Goal: Information Seeking & Learning: Learn about a topic

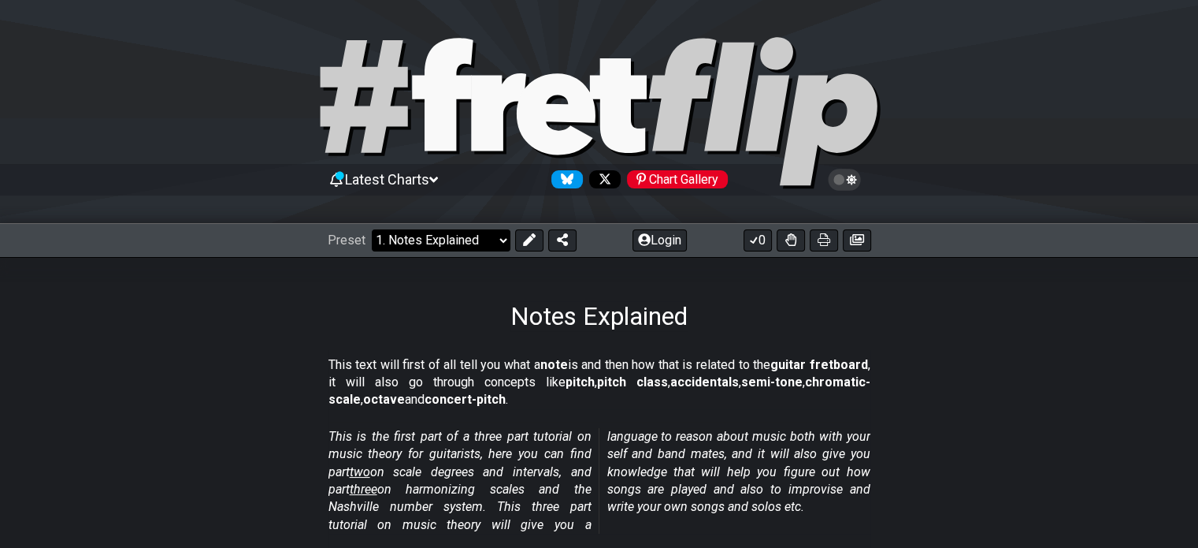
click at [485, 247] on select "Welcome to #fretflip! Initial Preset Custom Preset Minor Pentatonic Major Penta…" at bounding box center [441, 240] width 139 height 22
click at [315, 270] on div "Notes Explained" at bounding box center [599, 294] width 1198 height 74
click at [859, 235] on icon at bounding box center [857, 239] width 14 height 11
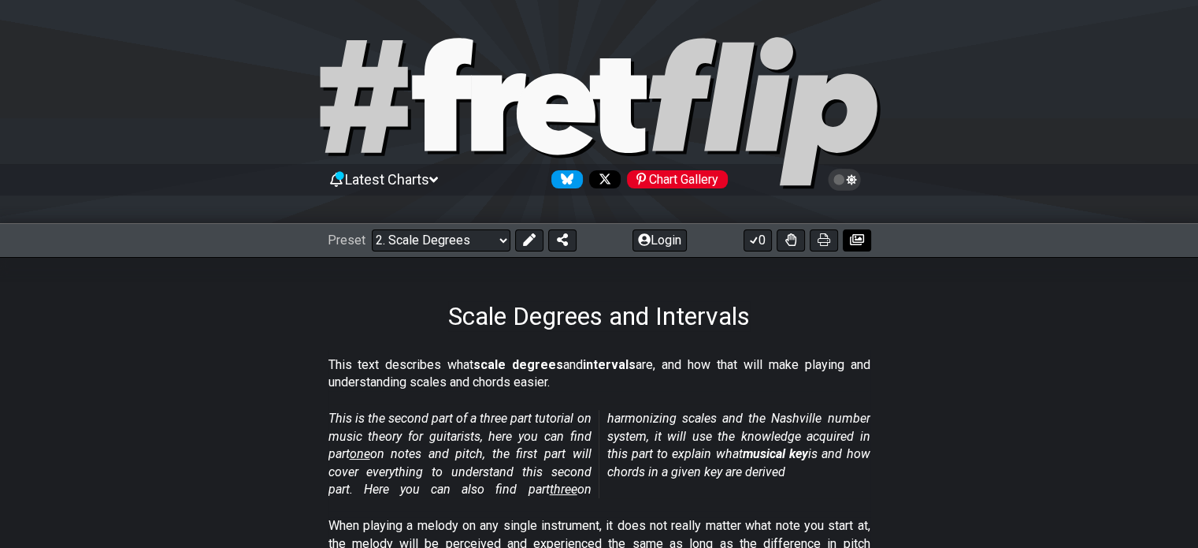
click at [849, 247] on button at bounding box center [857, 240] width 28 height 22
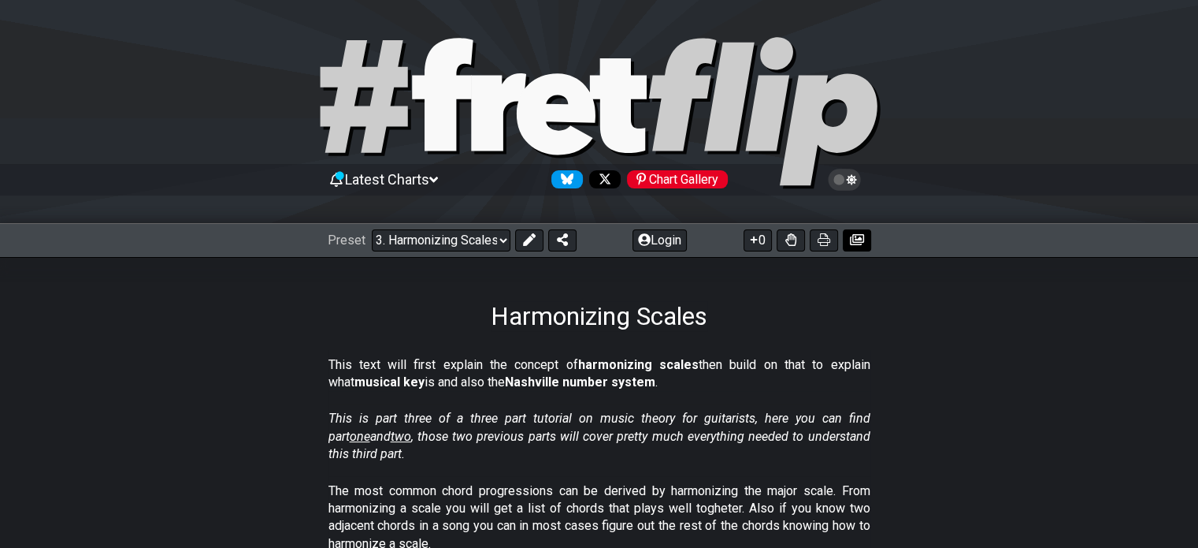
click at [857, 239] on icon at bounding box center [857, 239] width 14 height 11
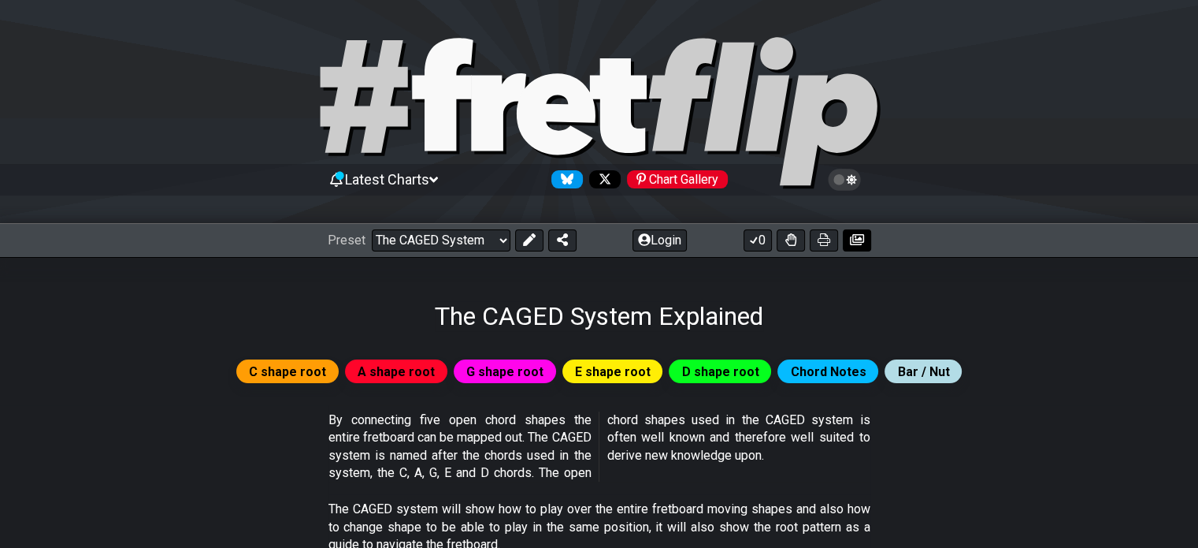
click at [856, 243] on icon at bounding box center [857, 239] width 14 height 13
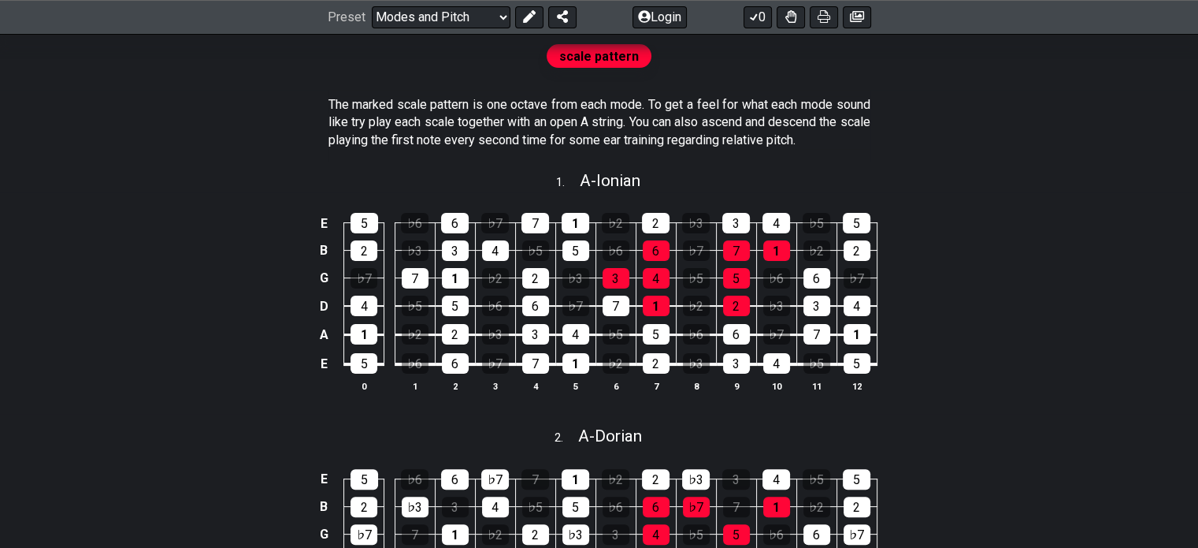
scroll to position [158, 0]
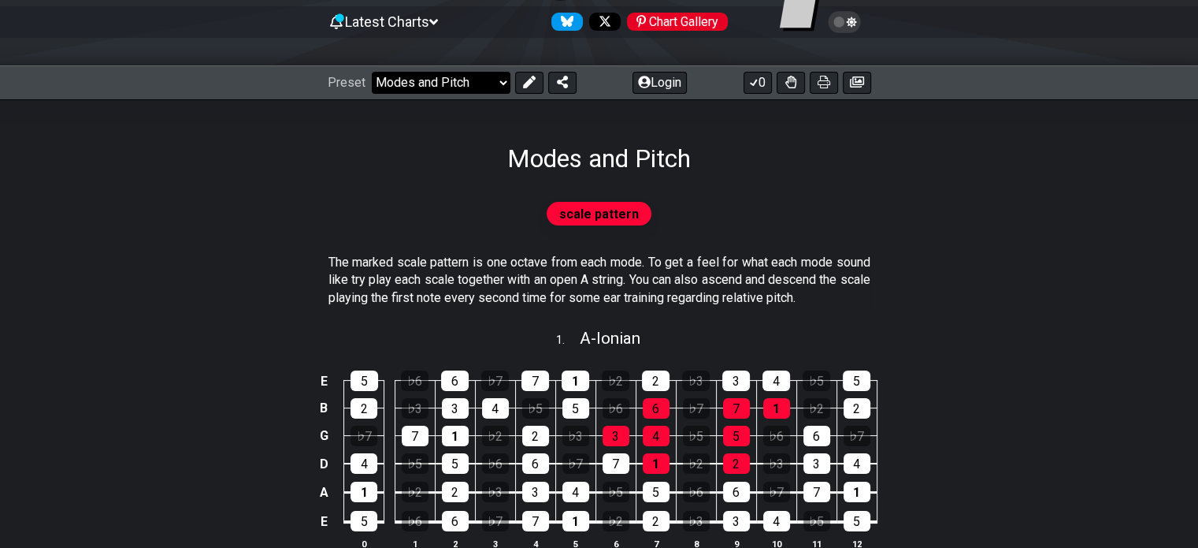
click at [460, 78] on select "Welcome to #fretflip! Initial Preset Custom Preset Minor Pentatonic Major Penta…" at bounding box center [441, 83] width 139 height 22
click at [964, 192] on div "scale pattern" at bounding box center [599, 219] width 1198 height 55
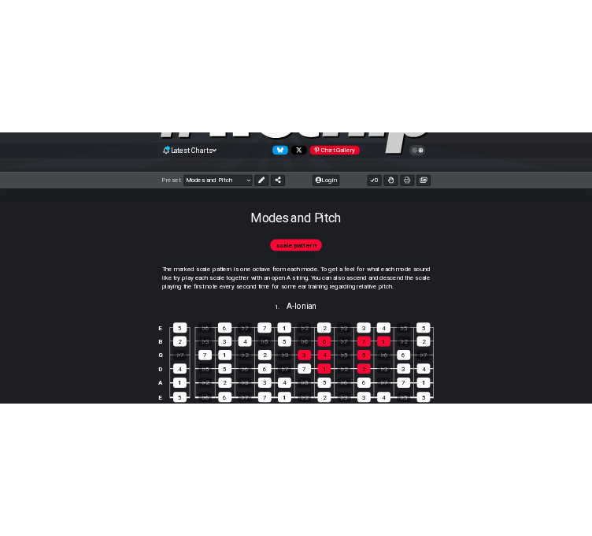
scroll to position [0, 0]
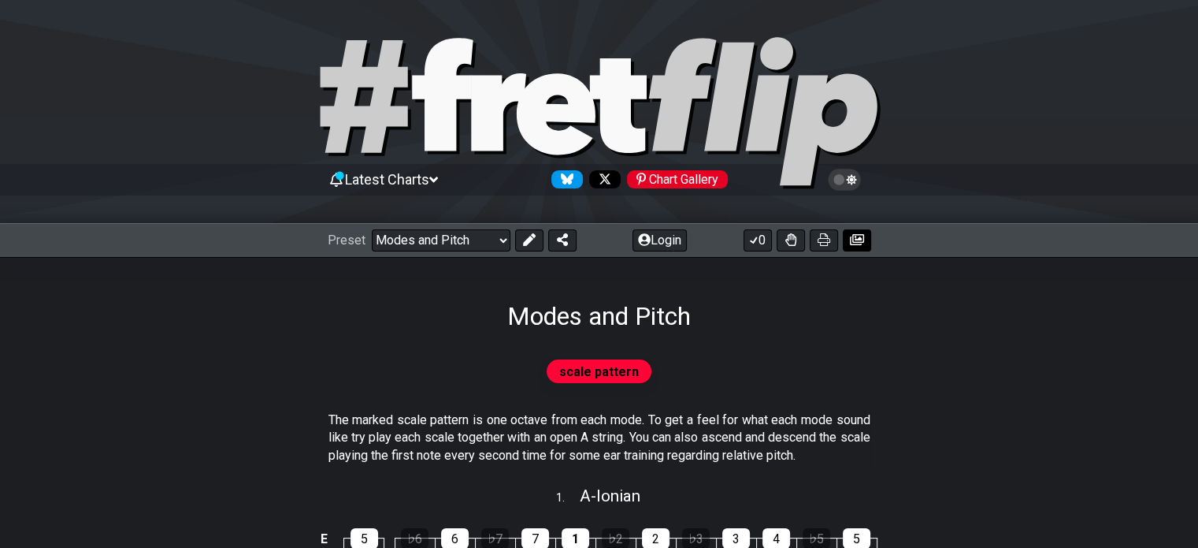
click at [856, 245] on icon at bounding box center [857, 239] width 14 height 13
